Goal: Task Accomplishment & Management: Manage account settings

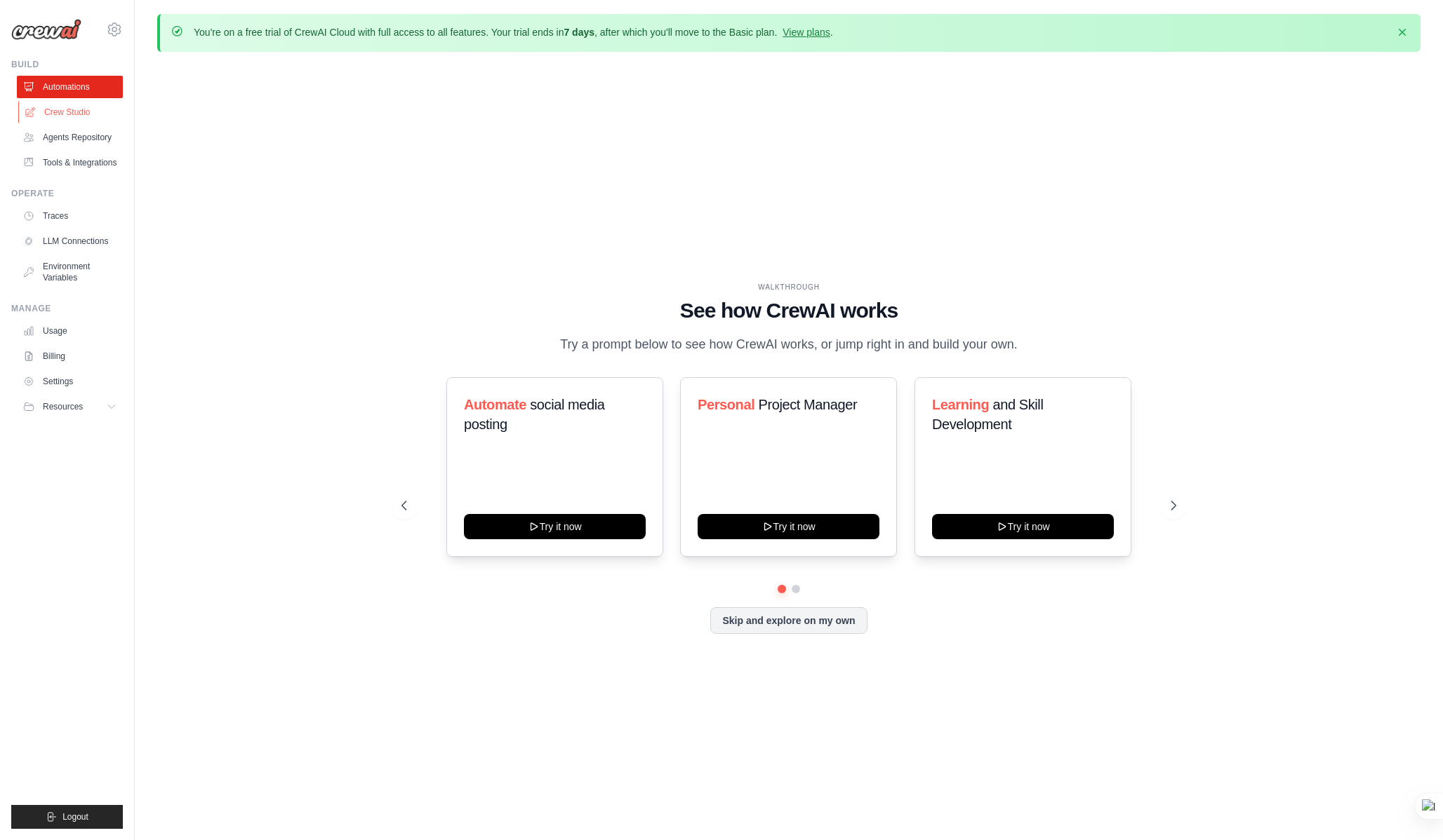
click at [72, 111] on link "Crew Studio" at bounding box center [71, 112] width 106 height 22
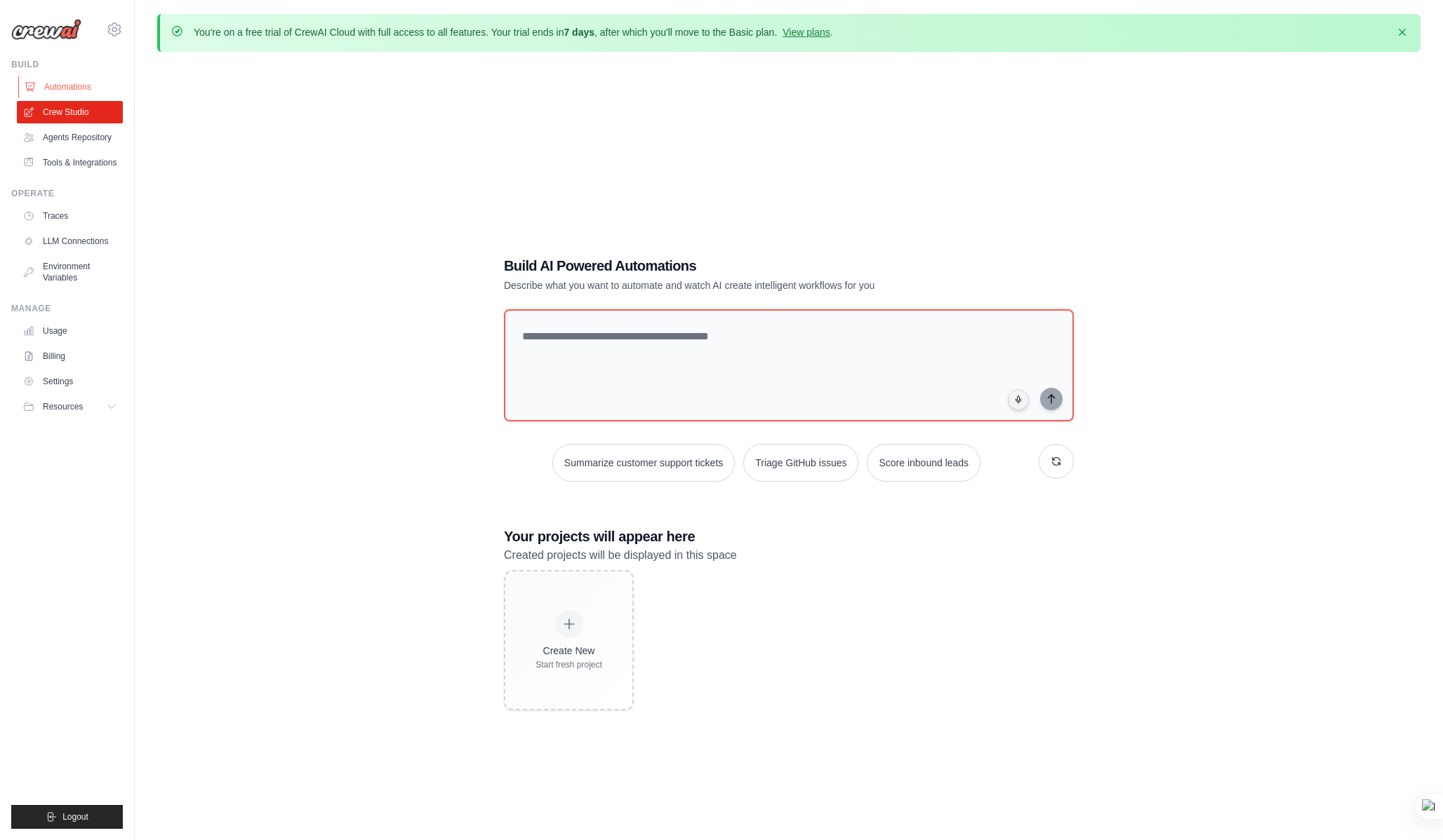
click at [76, 86] on link "Automations" at bounding box center [71, 87] width 106 height 22
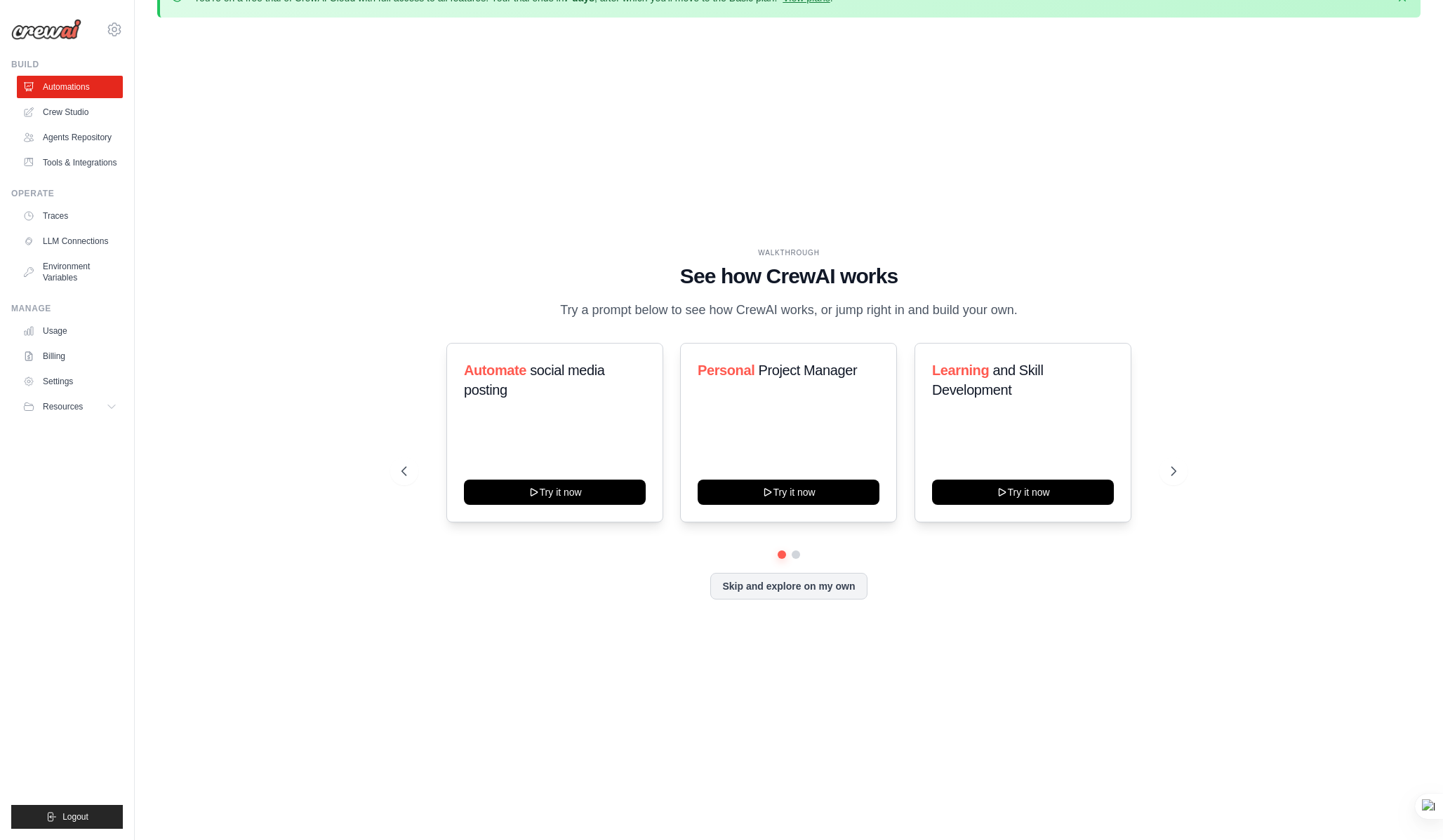
scroll to position [48, 0]
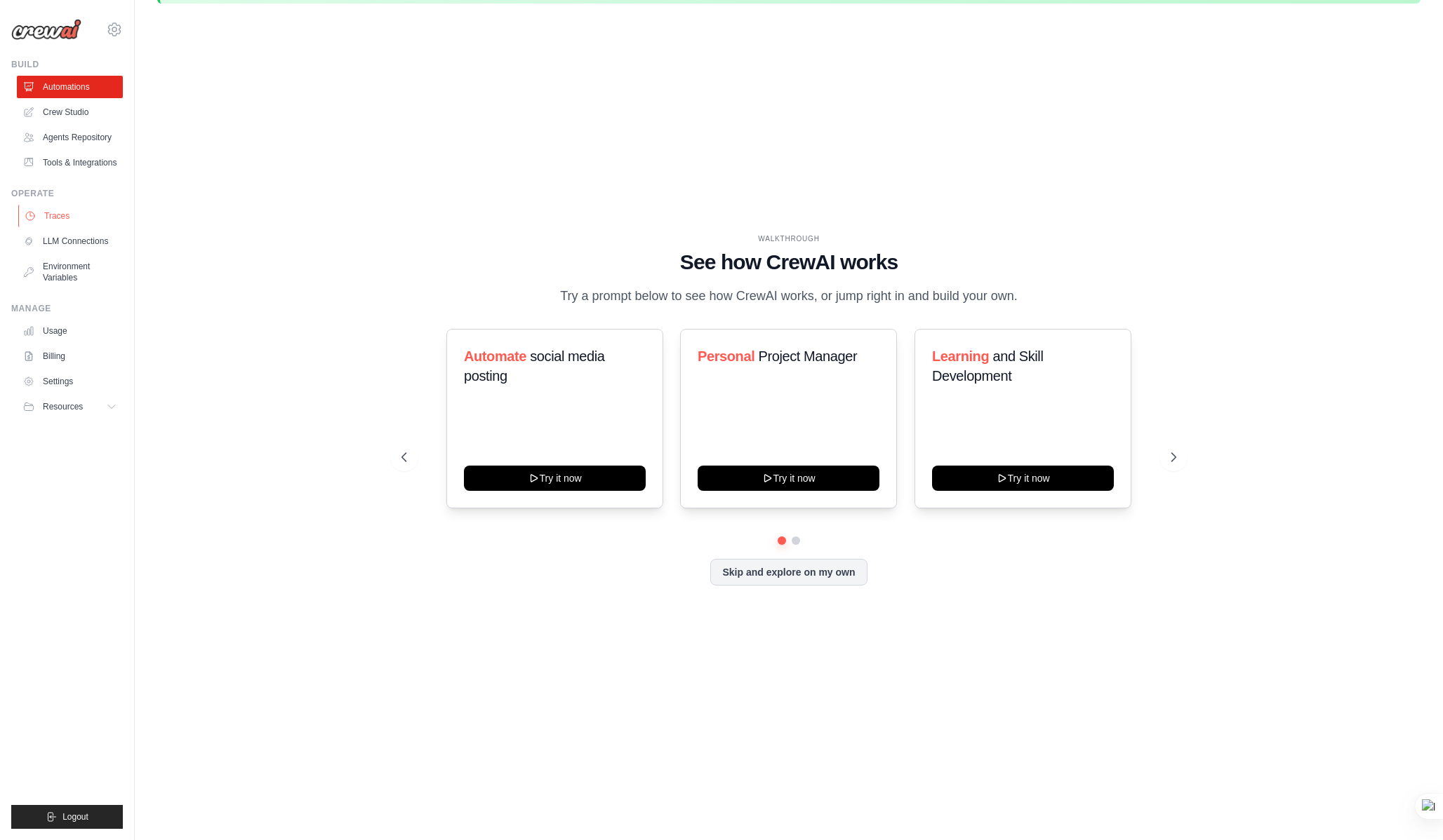
click at [50, 215] on link "Traces" at bounding box center [71, 216] width 106 height 22
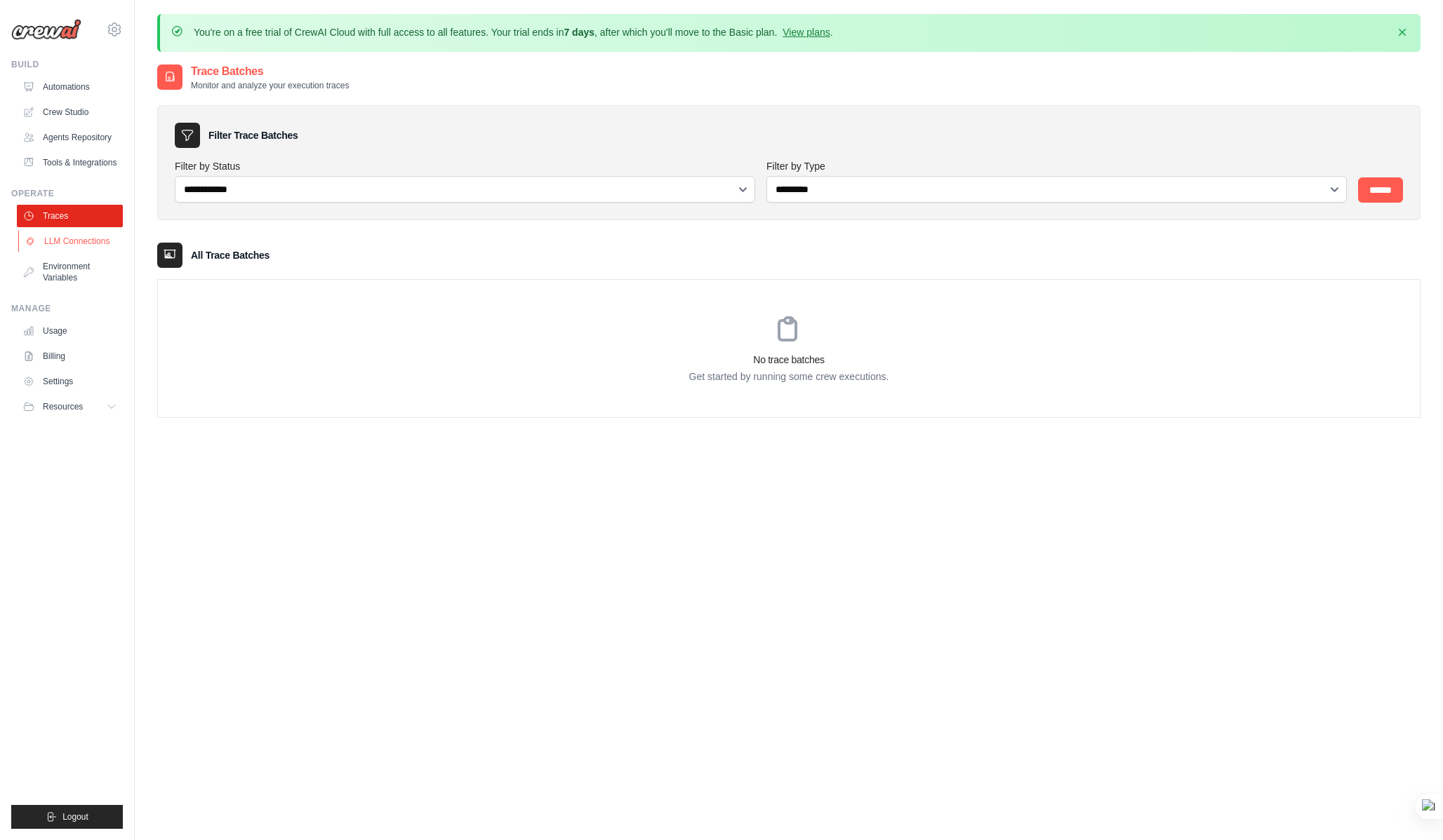
click at [61, 245] on link "LLM Connections" at bounding box center [71, 241] width 106 height 22
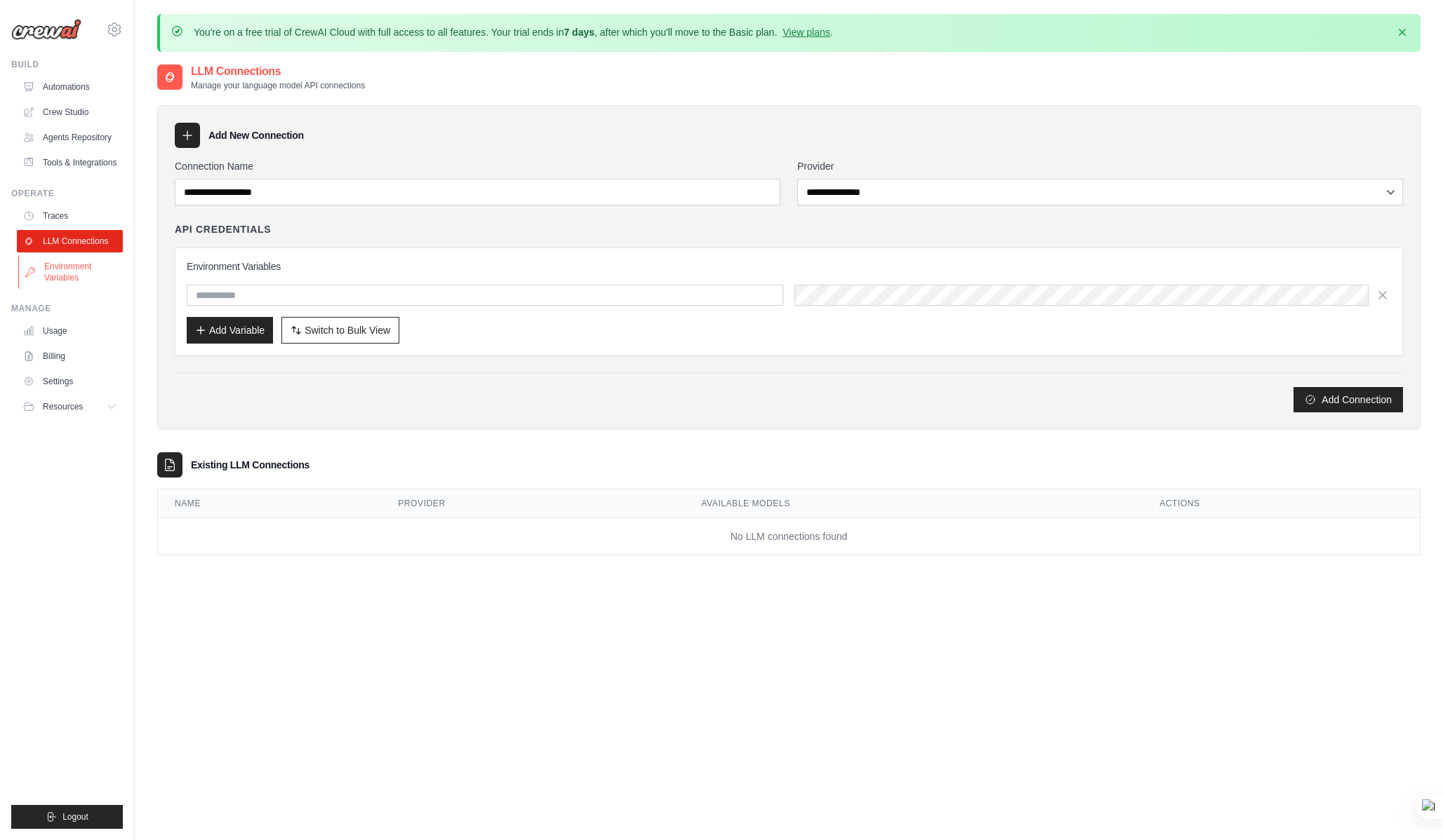
click at [65, 267] on link "Environment Variables" at bounding box center [71, 271] width 106 height 34
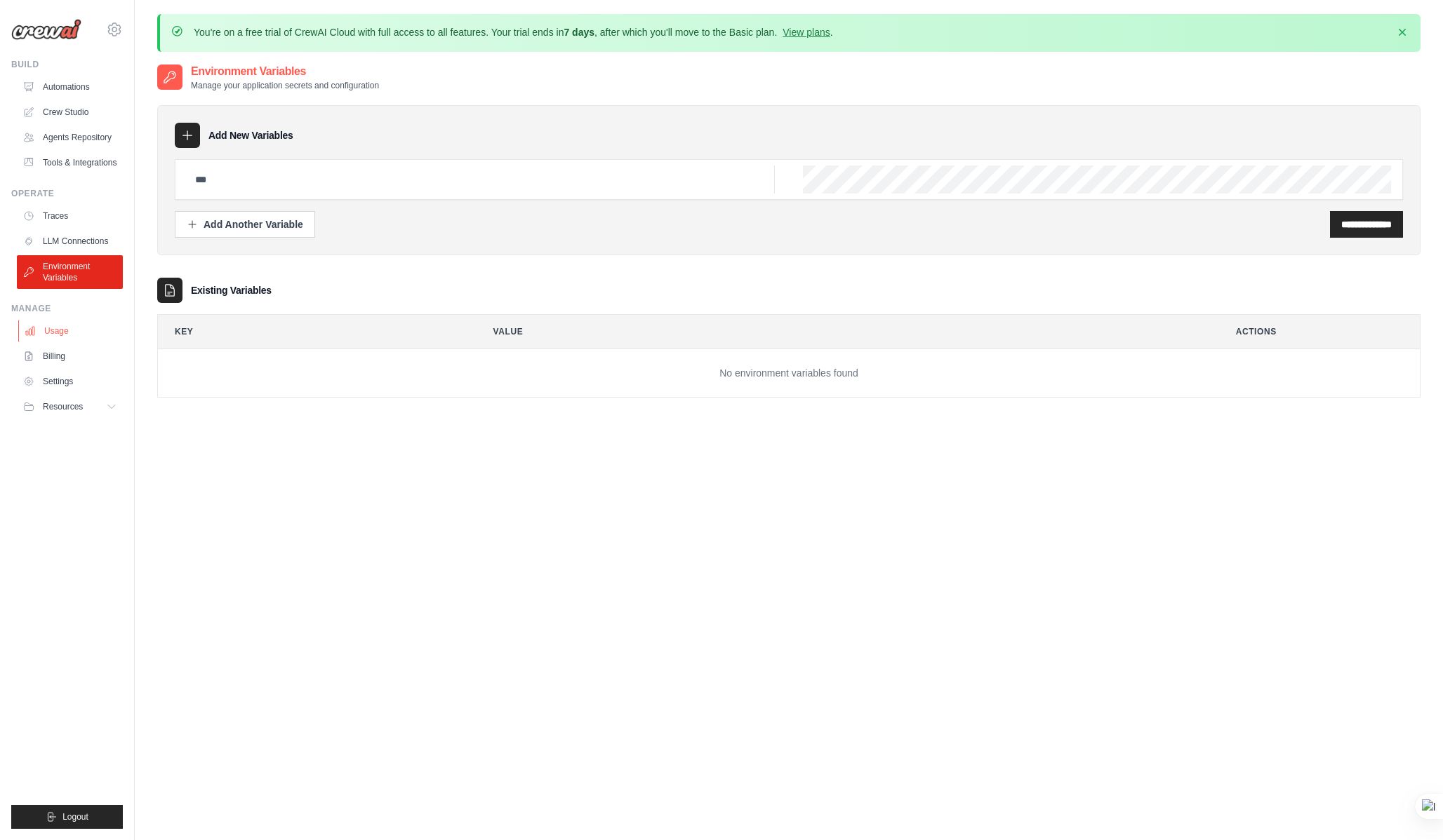
click at [69, 333] on link "Usage" at bounding box center [71, 331] width 106 height 22
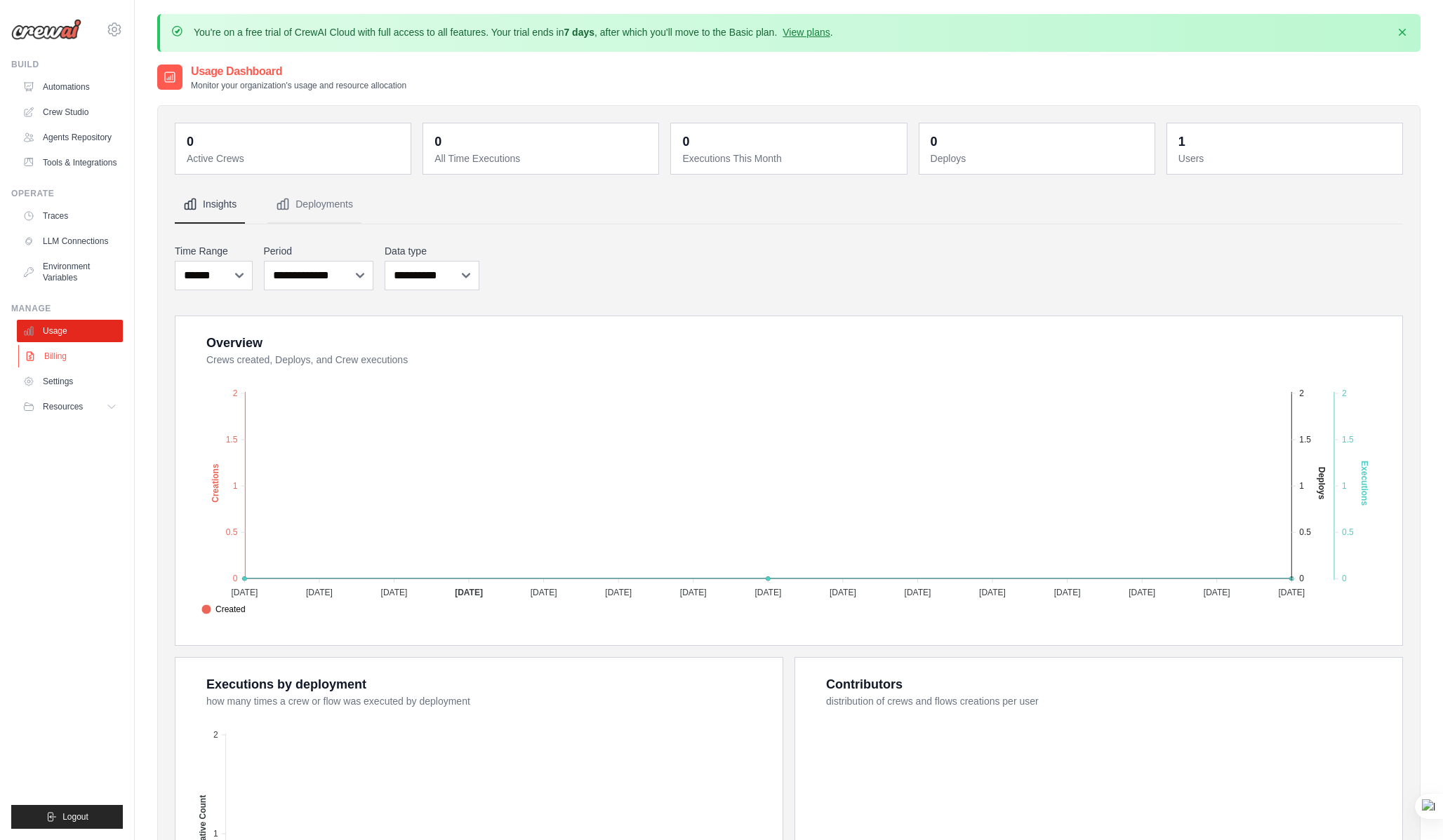
click at [69, 356] on link "Billing" at bounding box center [71, 356] width 106 height 22
